Goal: Task Accomplishment & Management: Manage account settings

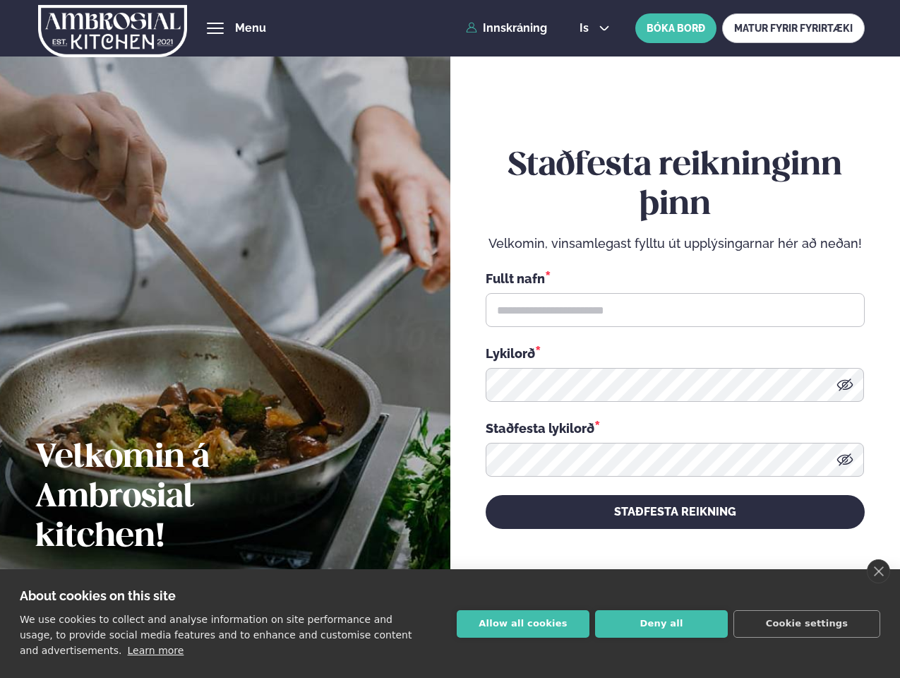
click at [878, 571] on link "close" at bounding box center [878, 571] width 23 height 24
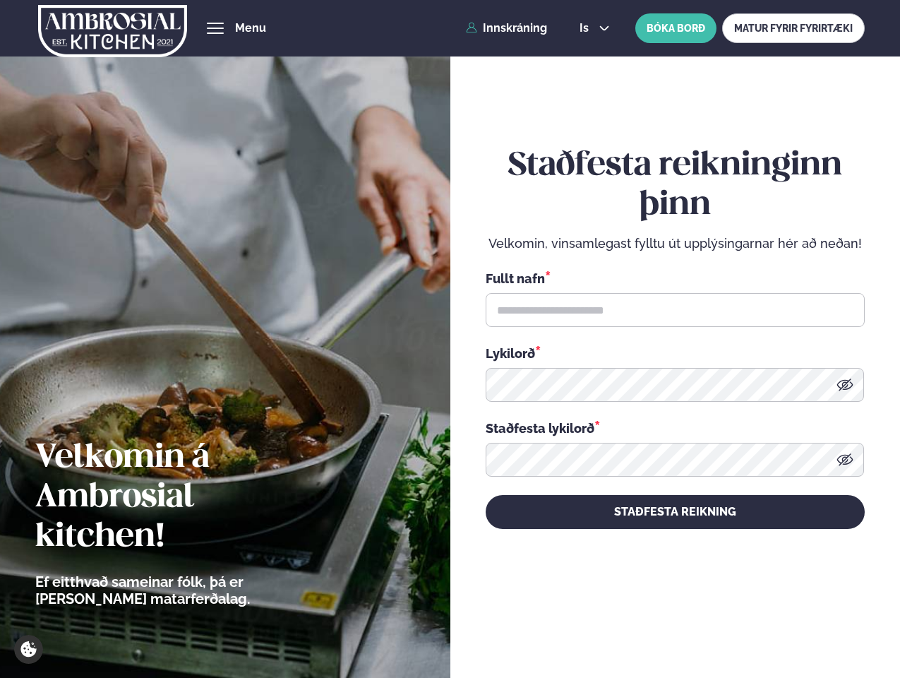
click at [523, 623] on div "Staðfesta reikninginn þinn Velkomin, vinsamlegast fylltu út upplýsingarnar hér …" at bounding box center [675, 337] width 379 height 631
click at [661, 623] on div "Staðfesta reikninginn þinn Velkomin, vinsamlegast fylltu út upplýsingarnar hér …" at bounding box center [675, 337] width 379 height 631
click at [807, 623] on div "Staðfesta reikninginn þinn Velkomin, vinsamlegast fylltu út upplýsingarnar hér …" at bounding box center [675, 337] width 379 height 631
click at [215, 28] on span "hamburger" at bounding box center [215, 28] width 13 height 13
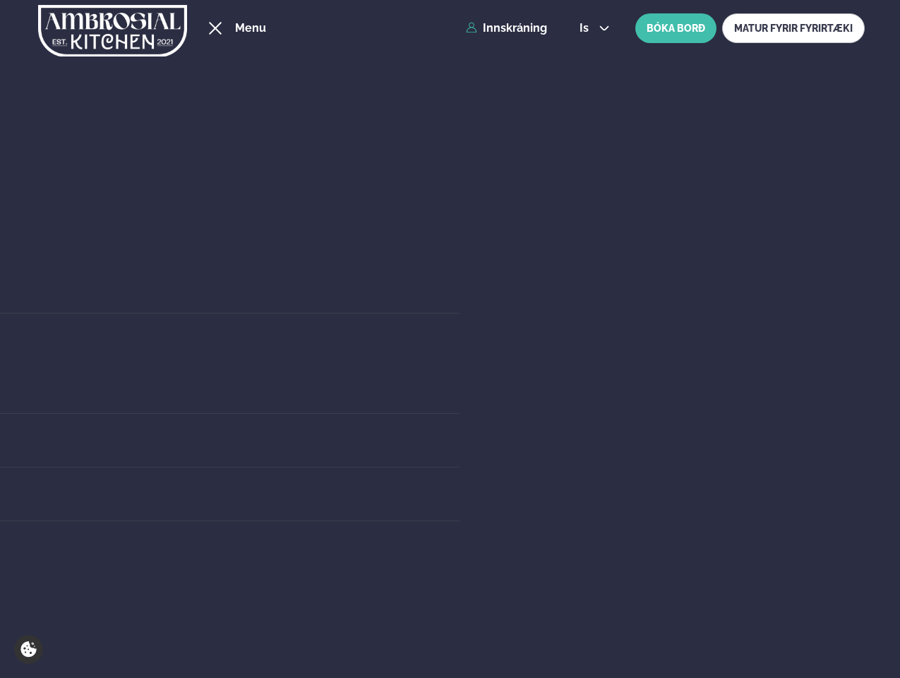
click at [593, 28] on span "is" at bounding box center [585, 28] width 13 height 11
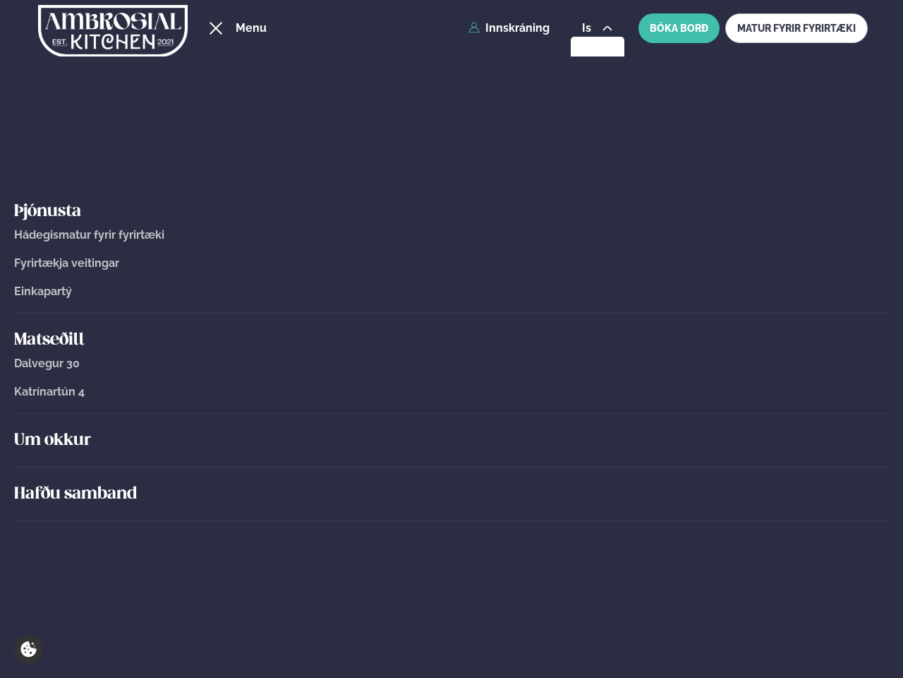
click at [845, 385] on link "Katrínartún 4" at bounding box center [451, 391] width 875 height 13
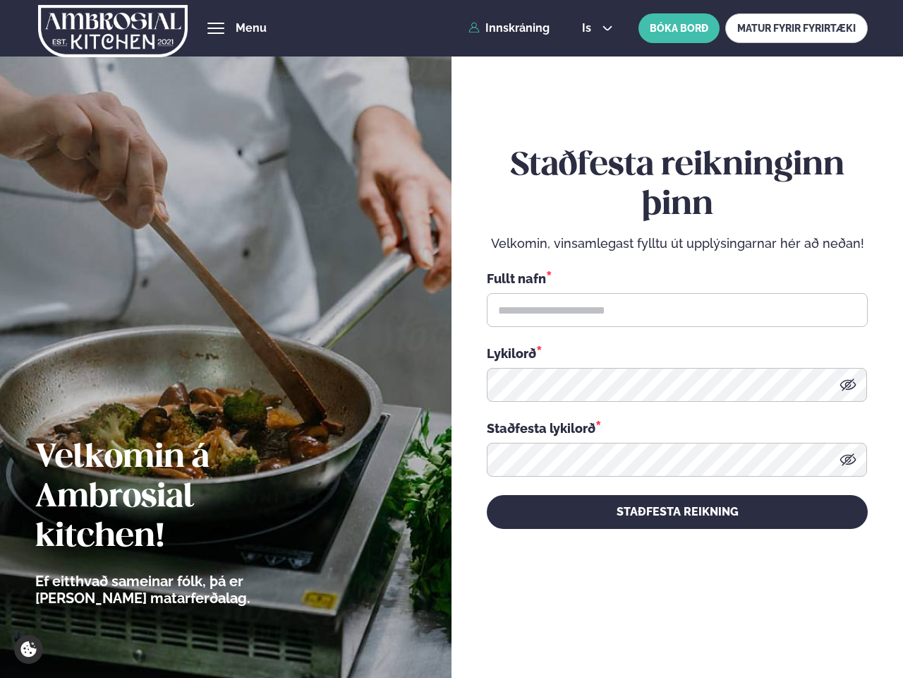
click at [845, 459] on icon at bounding box center [848, 459] width 16 height 12
